Goal: Information Seeking & Learning: Find specific fact

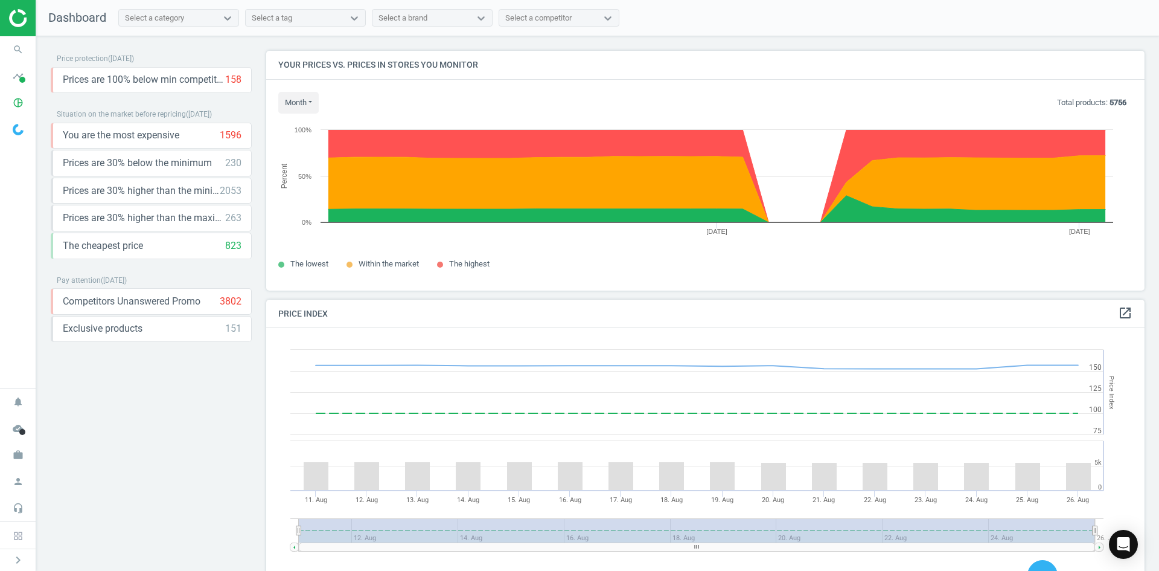
scroll to position [296, 888]
click at [8, 46] on icon "search" at bounding box center [18, 49] width 23 height 23
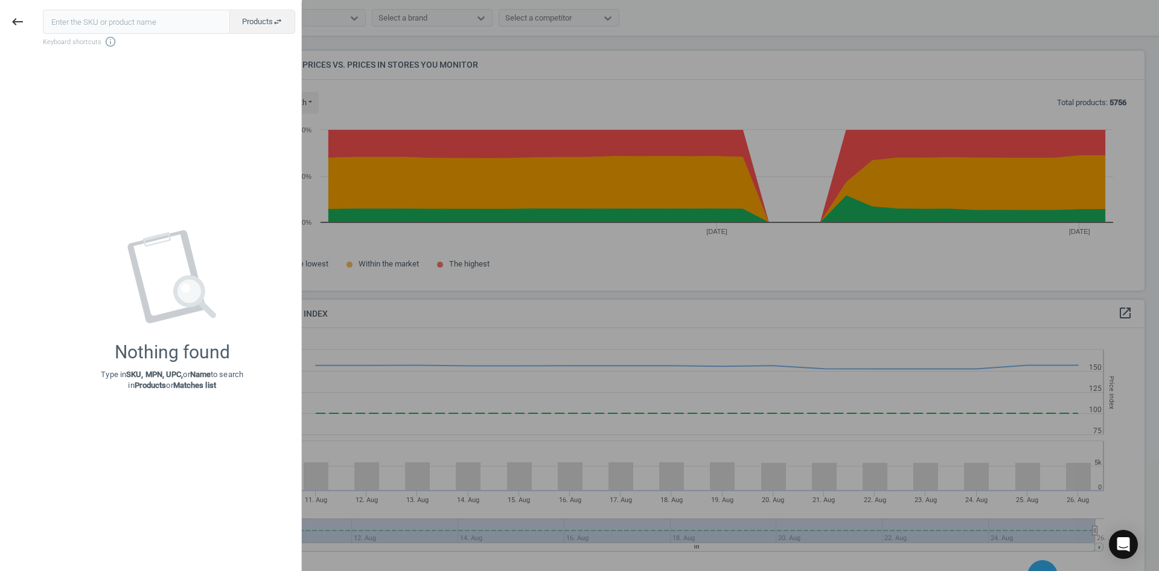
click at [135, 21] on input "text" at bounding box center [136, 22] width 187 height 24
type input "7926222"
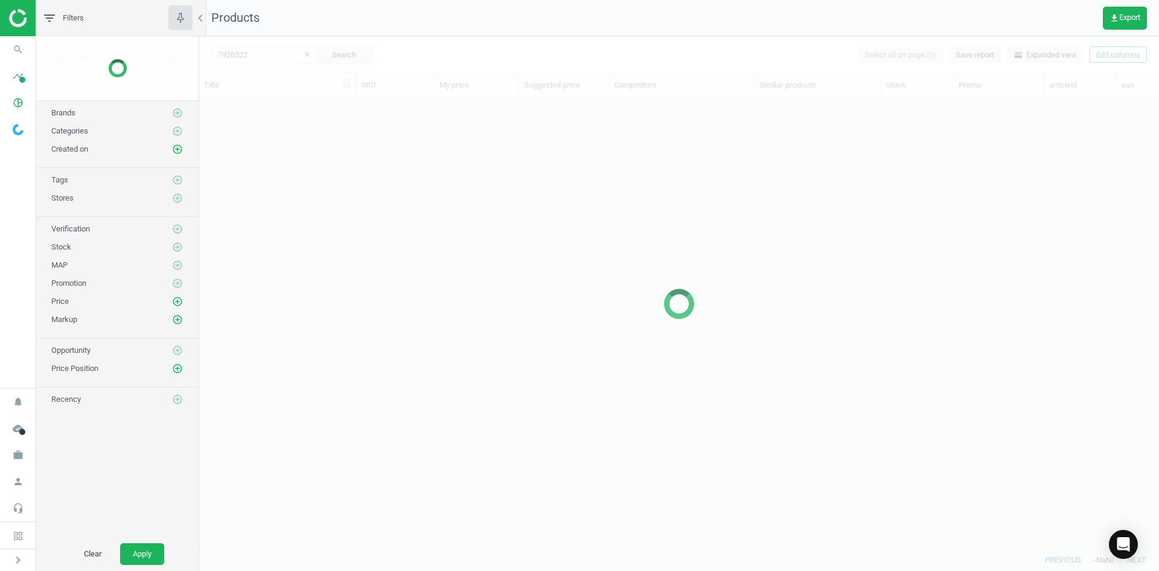
scroll to position [432, 951]
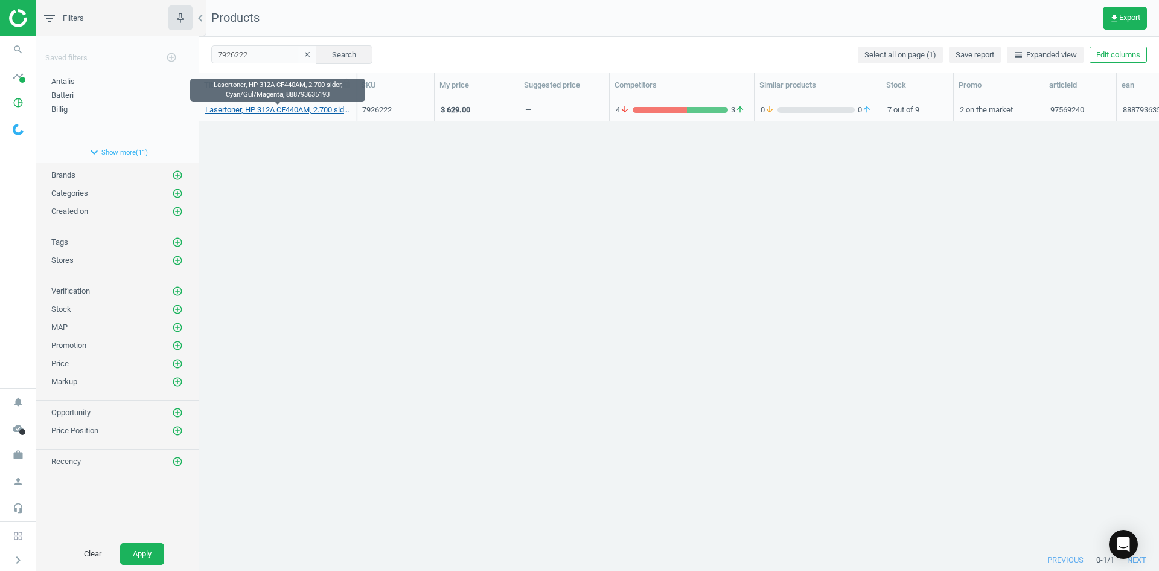
click at [276, 110] on link "Lasertoner, HP 312A CF440AM, 2.700 sider, Cyan/Gul/Magenta, 888793635193" at bounding box center [277, 109] width 144 height 11
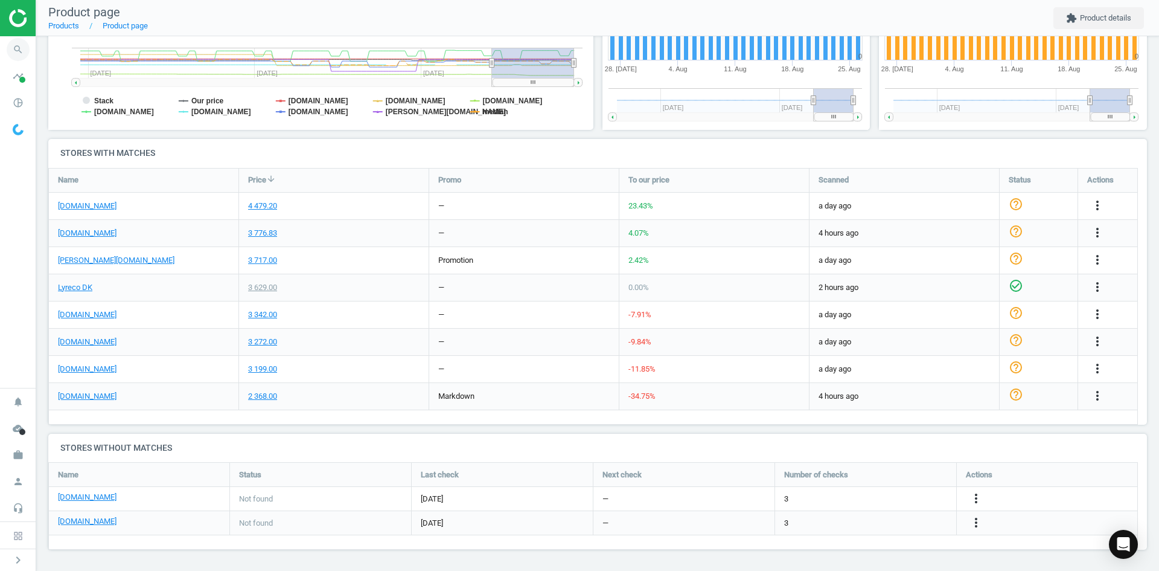
click at [18, 53] on icon "search" at bounding box center [18, 49] width 23 height 23
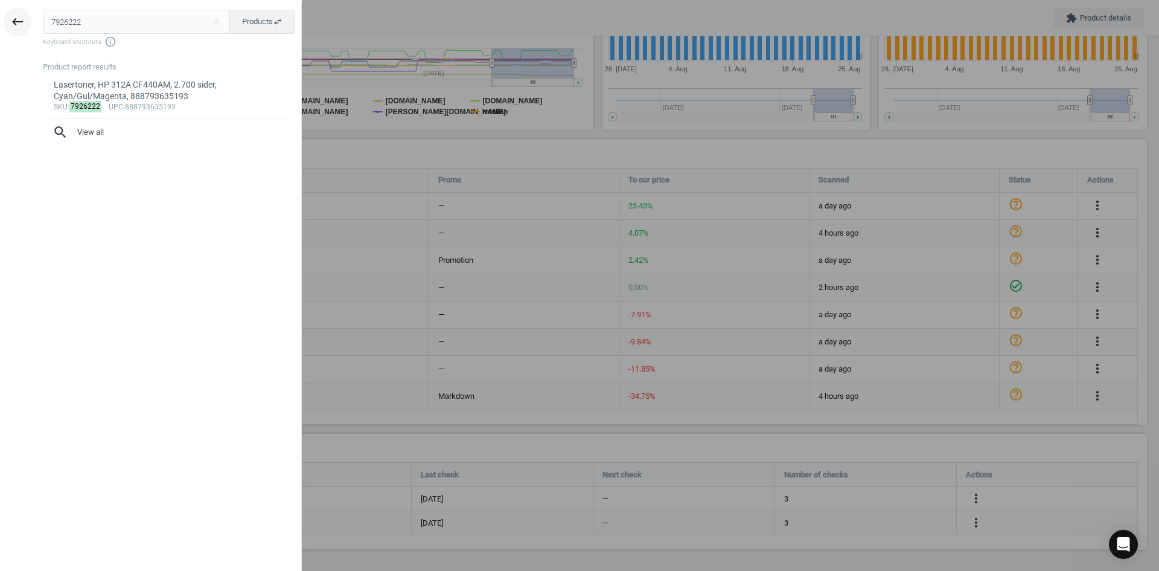
drag, startPoint x: 95, startPoint y: 24, endPoint x: 18, endPoint y: 22, distance: 77.3
click at [18, 22] on div "keyboard_backspace 7926222 close Products swap_horiz Keyboard shortcuts info_ou…" at bounding box center [151, 287] width 302 height 571
type input "6469316"
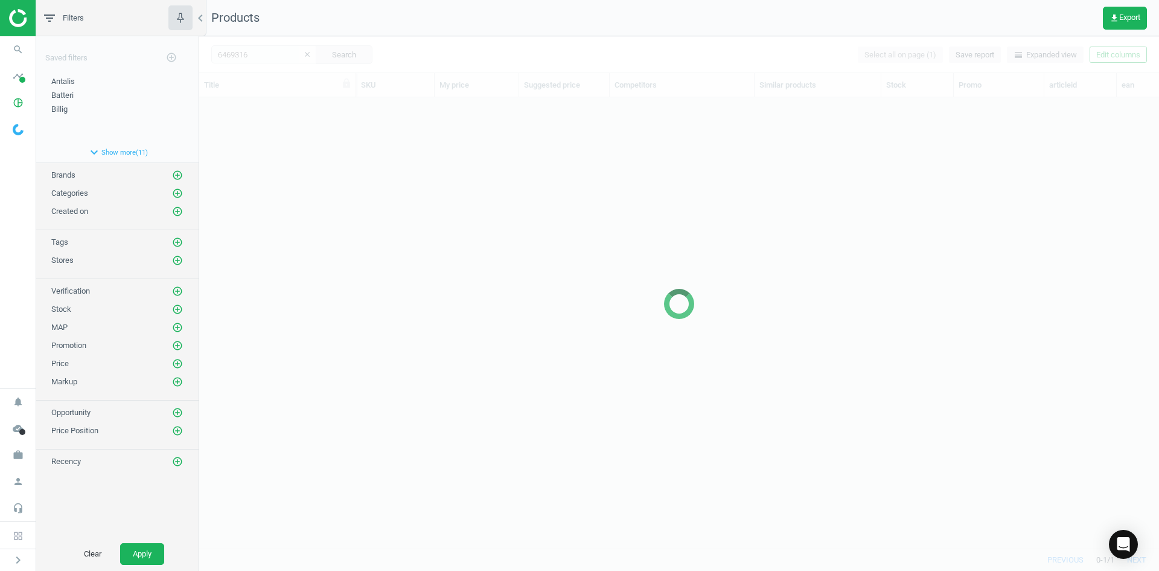
scroll to position [432, 951]
click at [299, 144] on div at bounding box center [679, 303] width 960 height 534
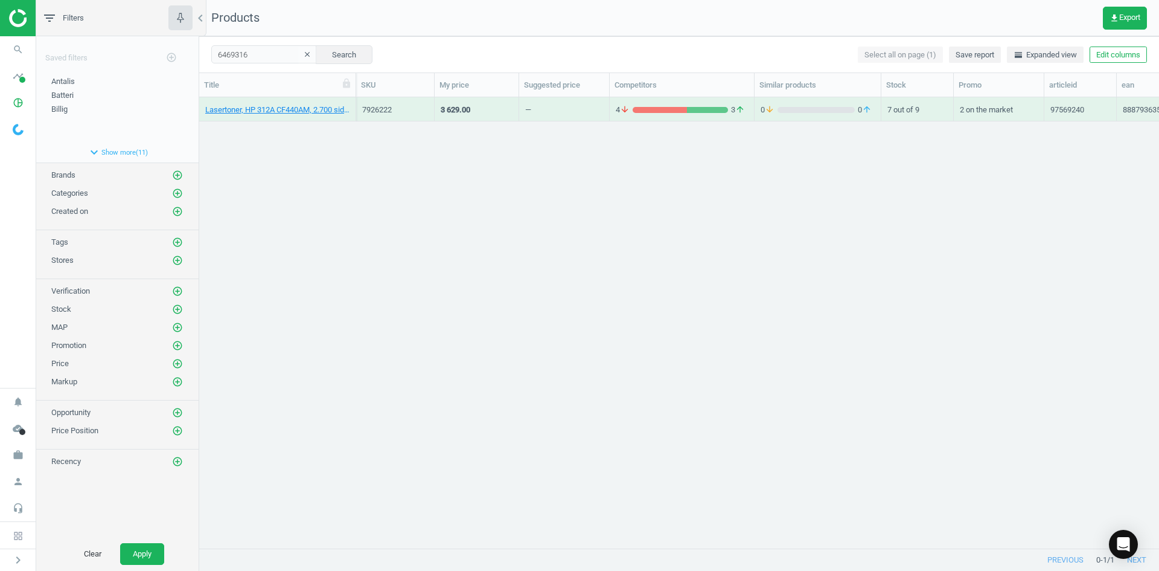
click at [281, 129] on div "Lasertoner, HP 312A CF440AM, 2.700 sider, Cyan/Gul/Magenta, 888793635193 792622…" at bounding box center [679, 317] width 960 height 441
click at [280, 111] on link "Lasertoner, Lexmark 70C2X CS510DE, 8.000 sider, sort, 734646437042" at bounding box center [277, 109] width 144 height 11
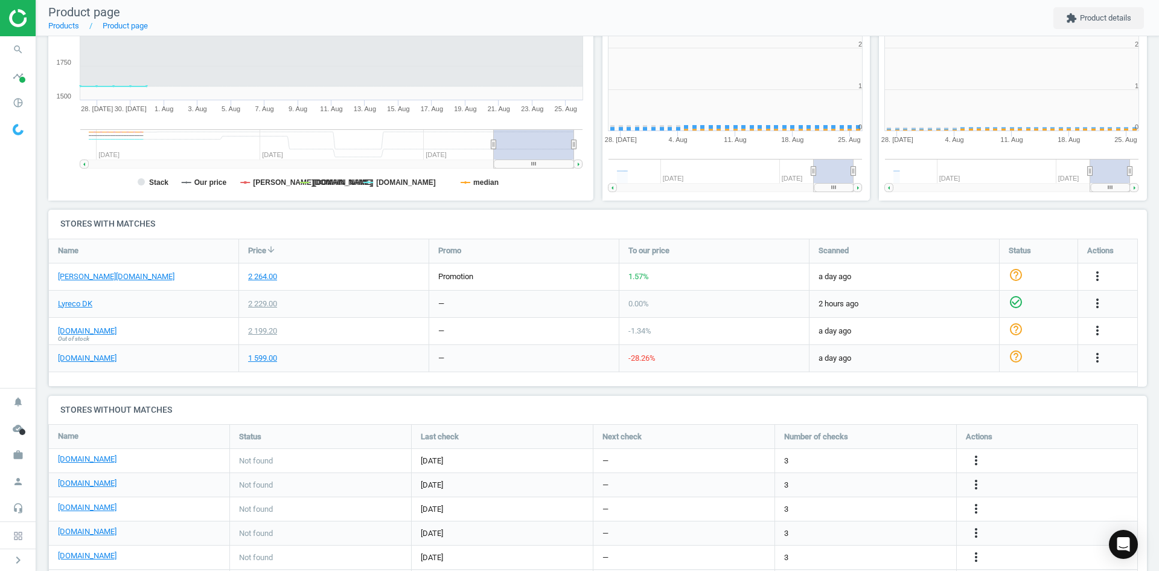
scroll to position [260, 559]
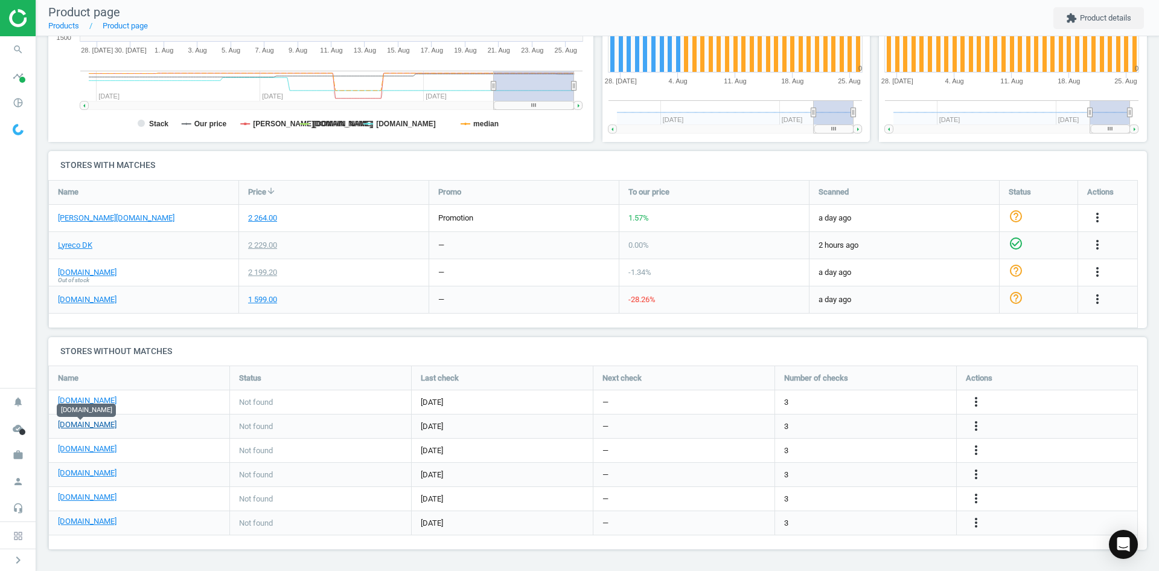
click at [75, 421] on link "[DOMAIN_NAME]" at bounding box center [87, 424] width 59 height 11
